Goal: Communication & Community: Participate in discussion

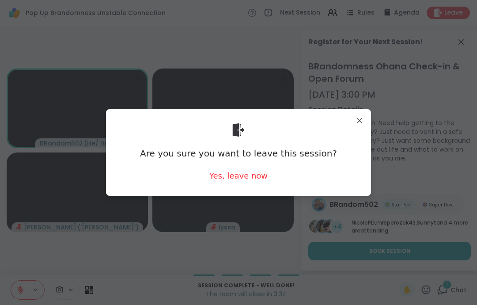
click at [254, 181] on div "Yes, leave now" at bounding box center [238, 175] width 58 height 11
click at [257, 183] on div "Are you sure you want to leave this session? Yes, leave now" at bounding box center [238, 152] width 251 height 72
